Goal: Communication & Community: Share content

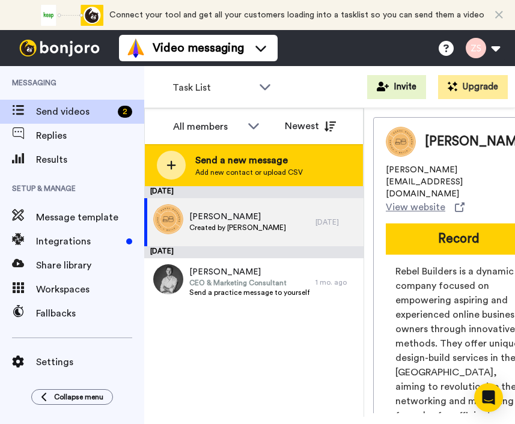
click at [230, 164] on span "Send a new message" at bounding box center [249, 160] width 108 height 14
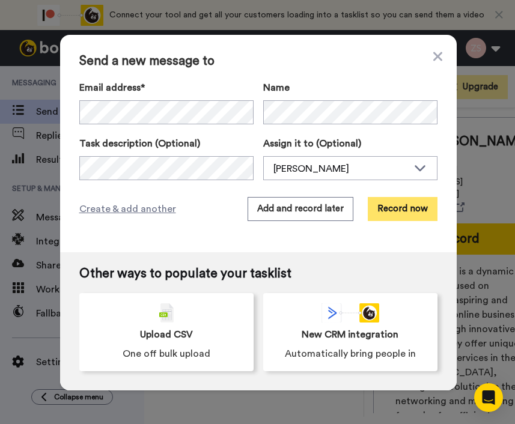
click at [409, 208] on button "Record now" at bounding box center [403, 209] width 70 height 24
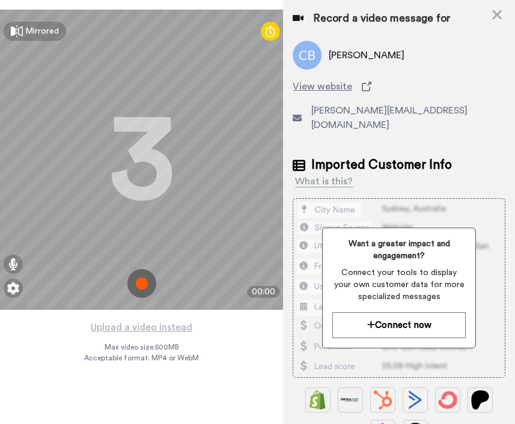
click at [145, 284] on img at bounding box center [141, 283] width 29 height 29
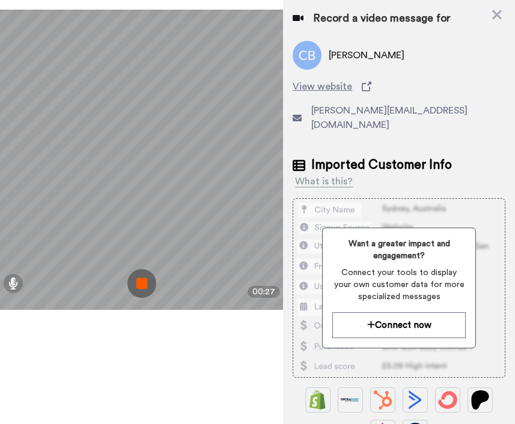
click at [143, 285] on img at bounding box center [141, 283] width 29 height 29
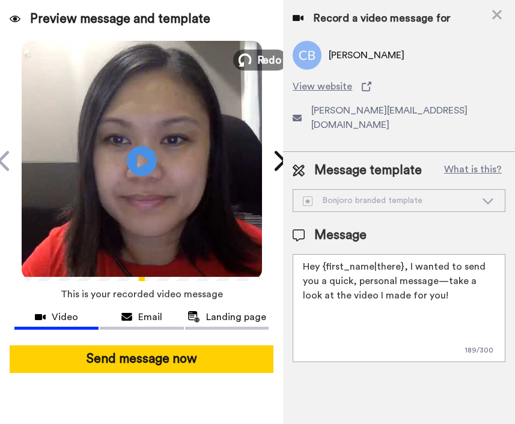
click at [272, 63] on span "Redo" at bounding box center [269, 60] width 25 height 16
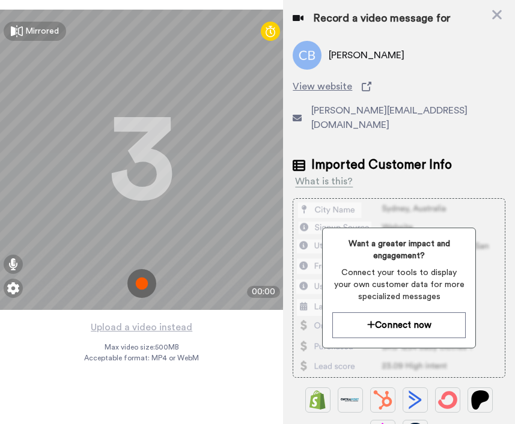
click at [144, 287] on img at bounding box center [141, 283] width 29 height 29
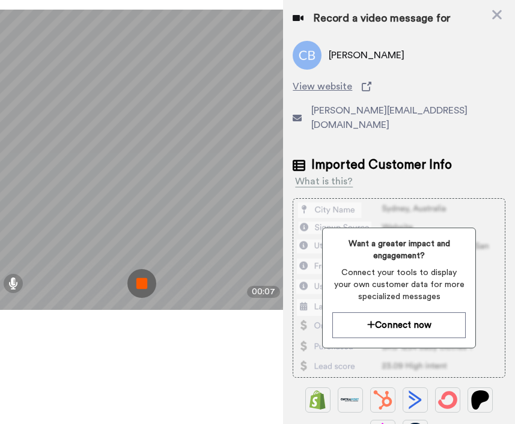
click at [140, 278] on img at bounding box center [141, 283] width 29 height 29
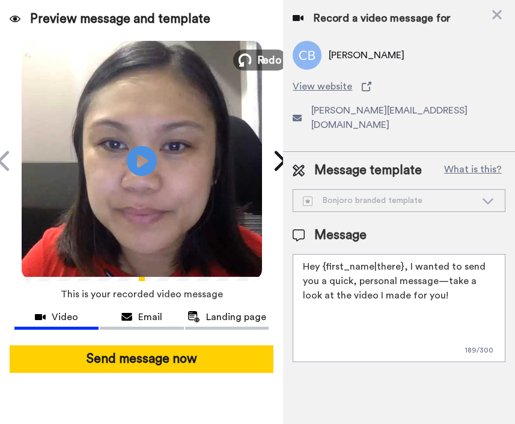
click at [254, 60] on button "Redo" at bounding box center [260, 59] width 54 height 21
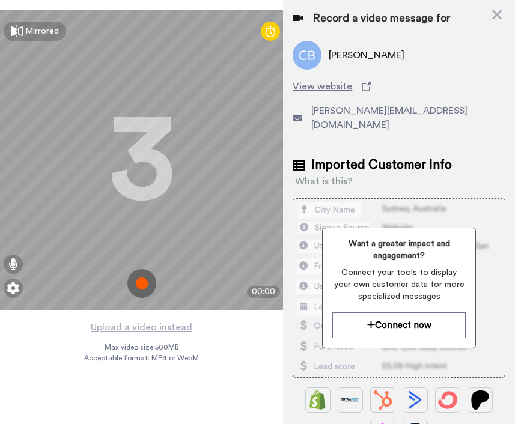
click at [138, 285] on img at bounding box center [141, 283] width 29 height 29
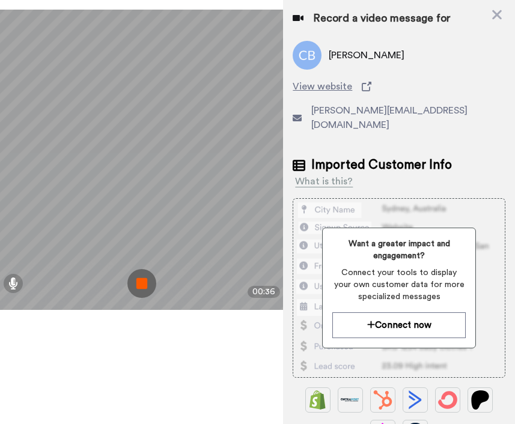
click at [144, 284] on img at bounding box center [141, 283] width 29 height 29
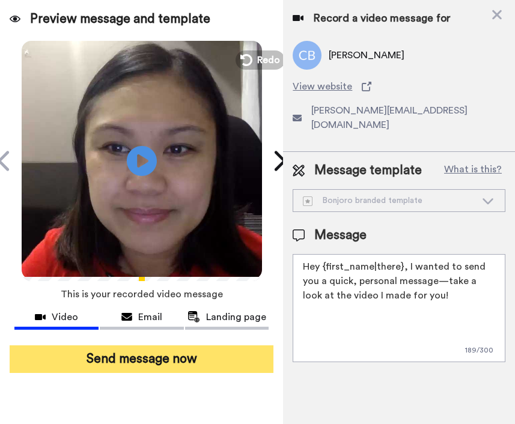
click at [142, 356] on button "Send message now" at bounding box center [142, 360] width 264 height 28
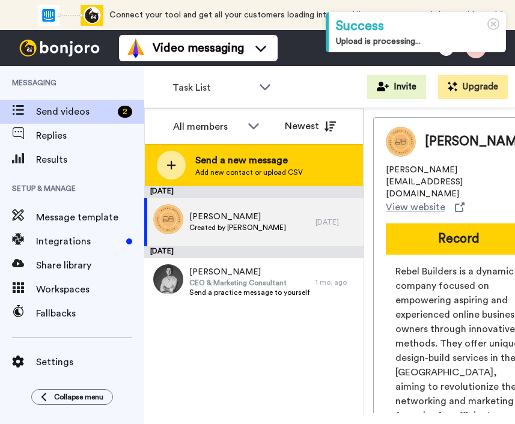
click at [277, 161] on span "Send a new message" at bounding box center [249, 160] width 108 height 14
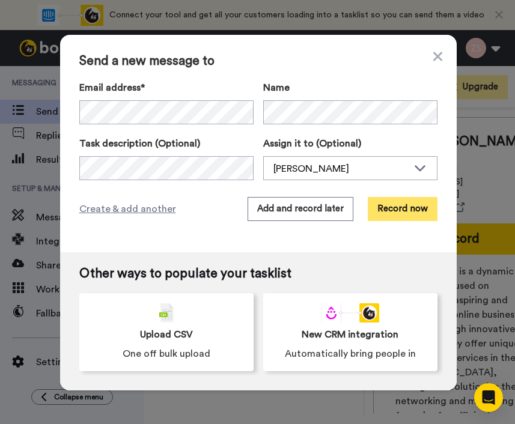
click at [392, 209] on button "Record now" at bounding box center [403, 209] width 70 height 24
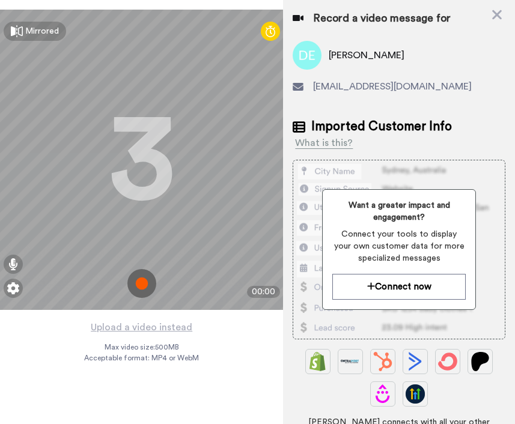
click at [139, 286] on img at bounding box center [141, 283] width 29 height 29
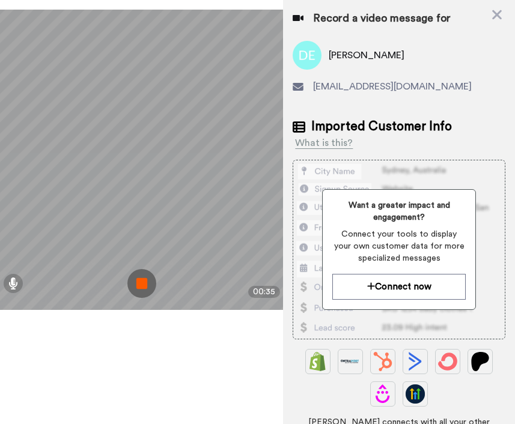
click at [142, 286] on img at bounding box center [141, 283] width 29 height 29
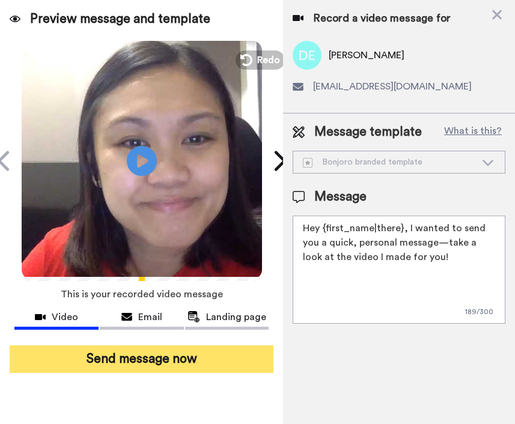
click at [141, 359] on button "Send message now" at bounding box center [142, 360] width 264 height 28
